Goal: Check status: Check status

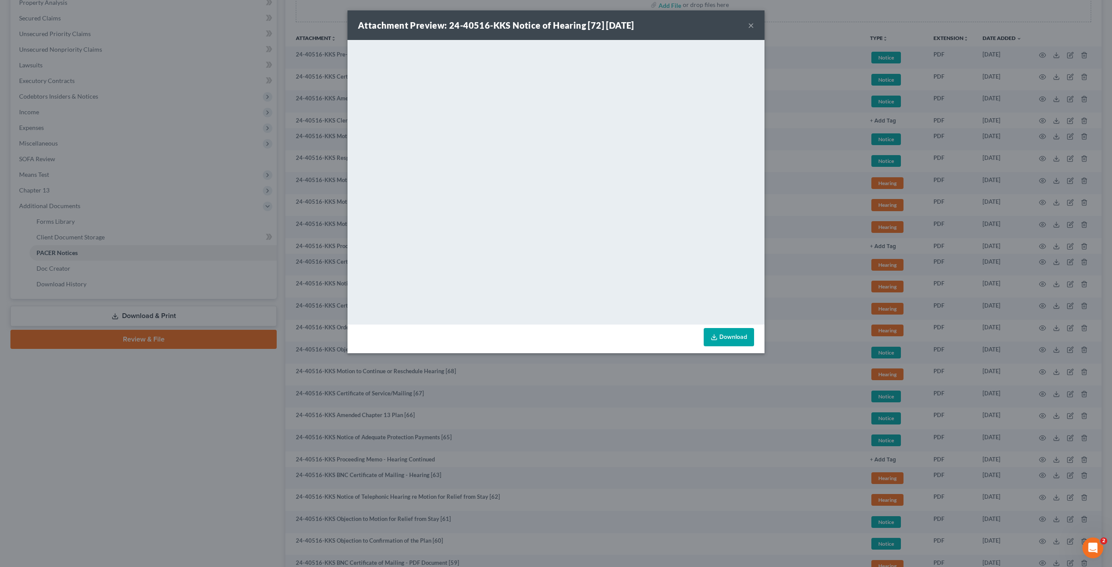
click at [159, 411] on div "Attachment Preview: 24-40516-KKS Notice of Hearing [72] [DATE] × <object ng-att…" at bounding box center [556, 283] width 1112 height 567
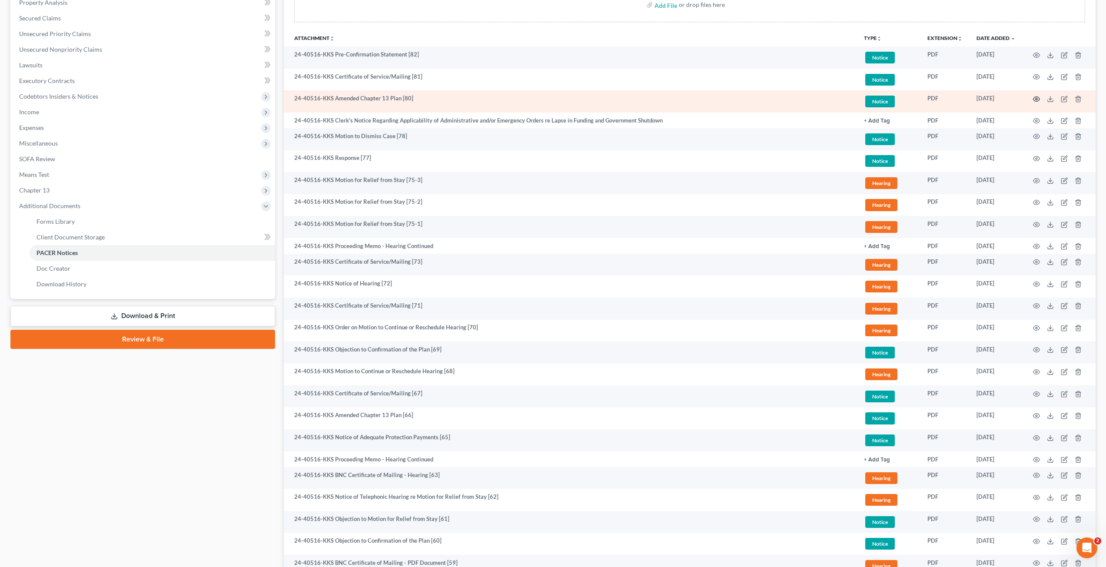
click at [1036, 98] on icon "button" at bounding box center [1036, 99] width 7 height 7
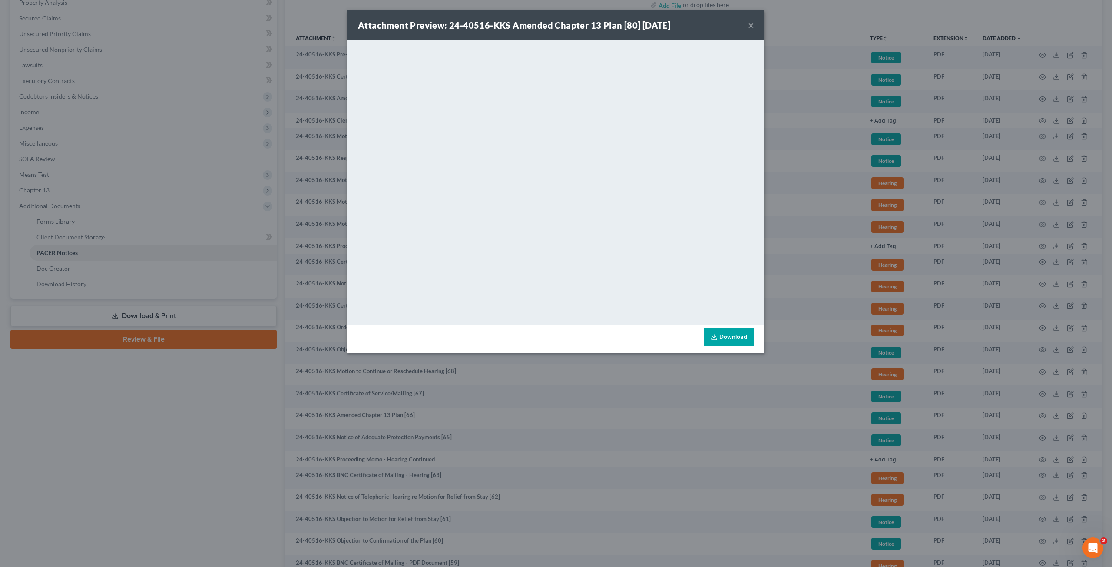
click at [216, 410] on div "Attachment Preview: 24-40516-KKS Amended Chapter 13 Plan [80] [DATE] × <object …" at bounding box center [556, 283] width 1112 height 567
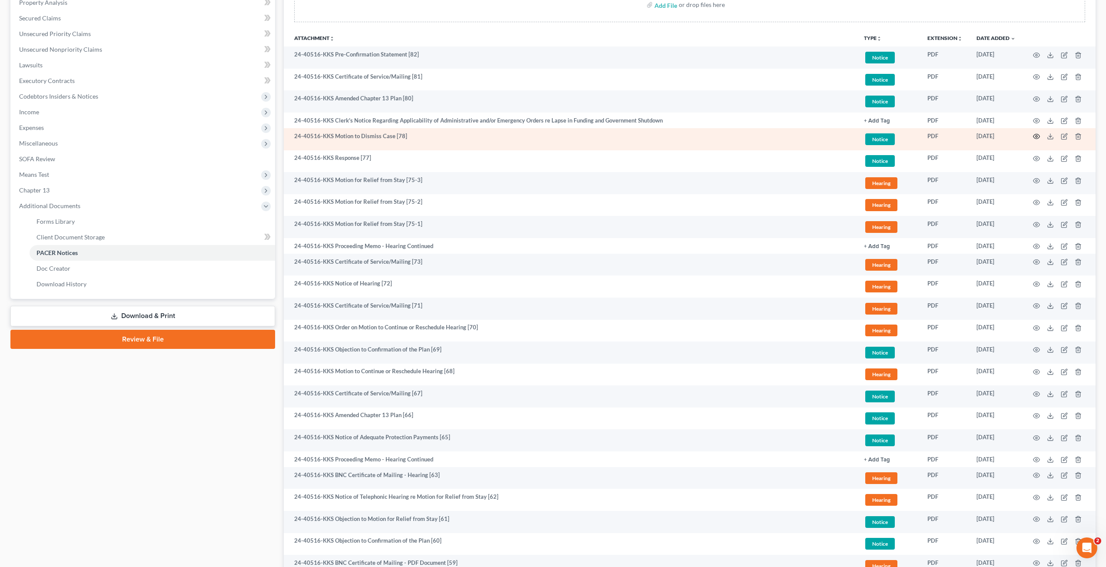
click at [1036, 137] on circle "button" at bounding box center [1037, 137] width 2 height 2
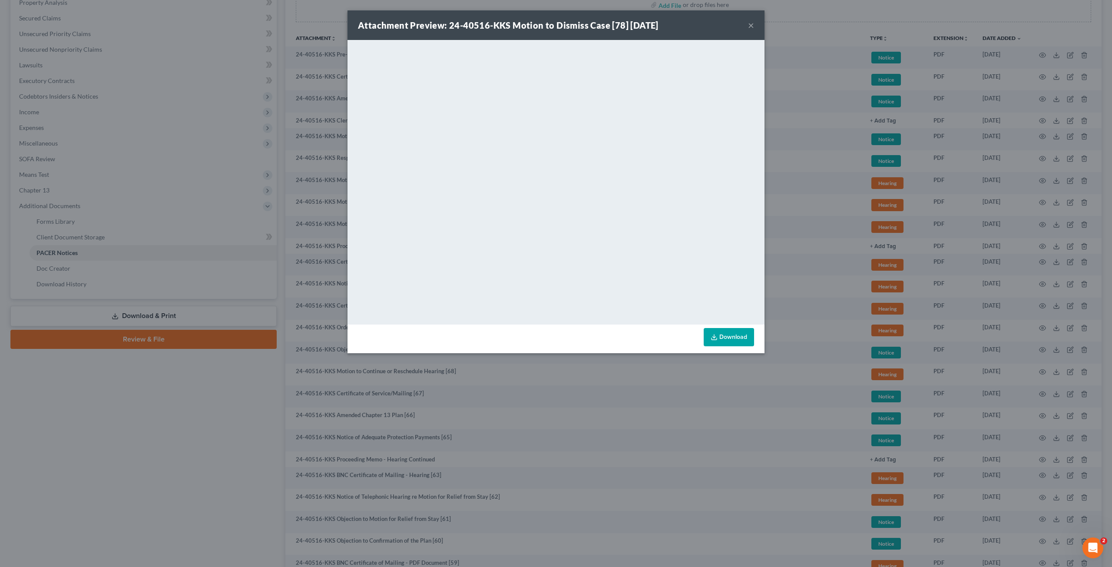
click at [751, 28] on button "×" at bounding box center [751, 25] width 6 height 10
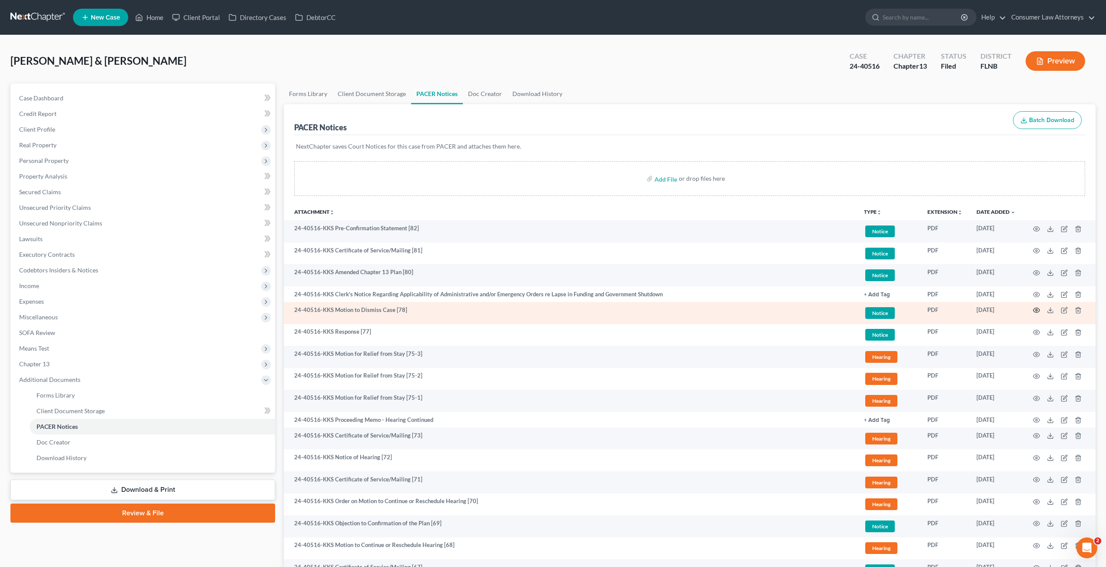
click at [1037, 309] on icon "button" at bounding box center [1036, 310] width 7 height 5
